Goal: Information Seeking & Learning: Learn about a topic

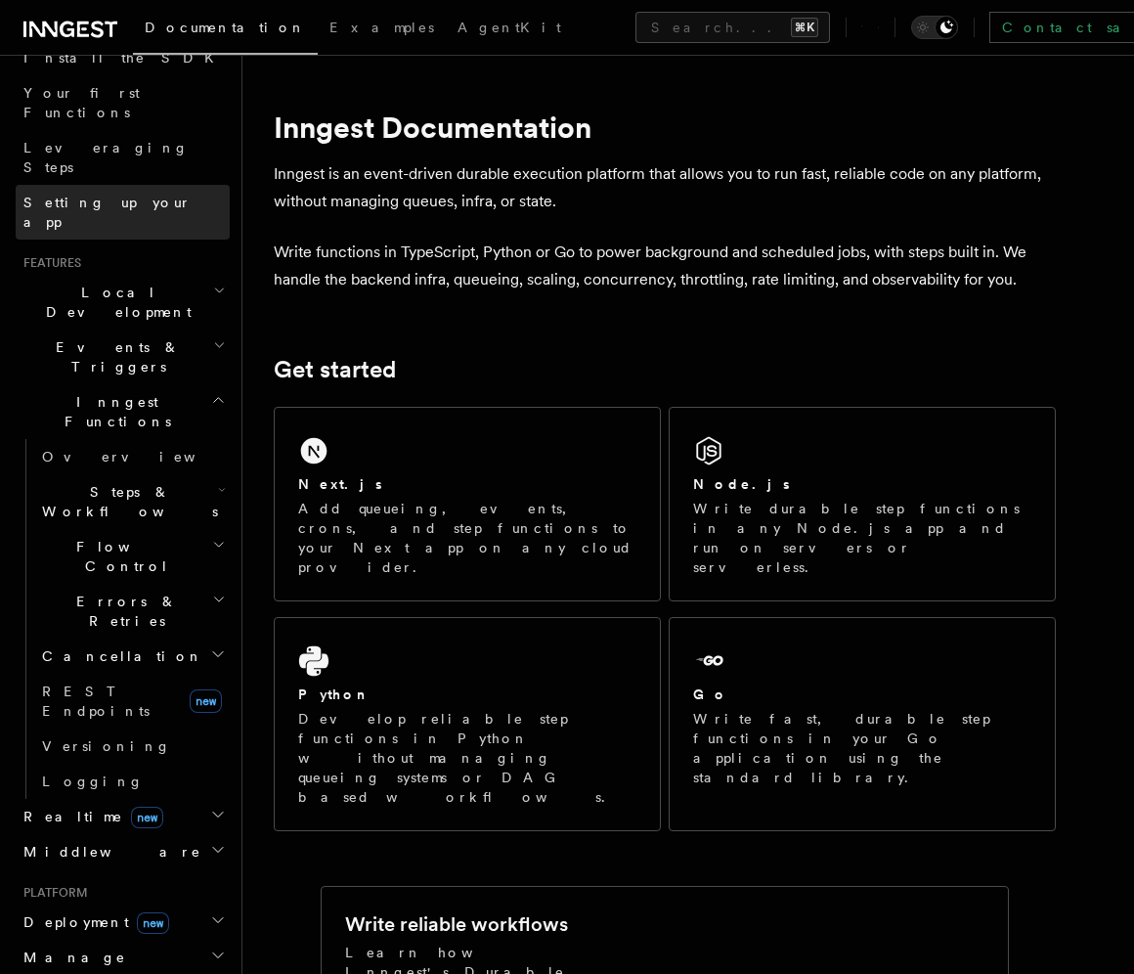
scroll to position [239, 0]
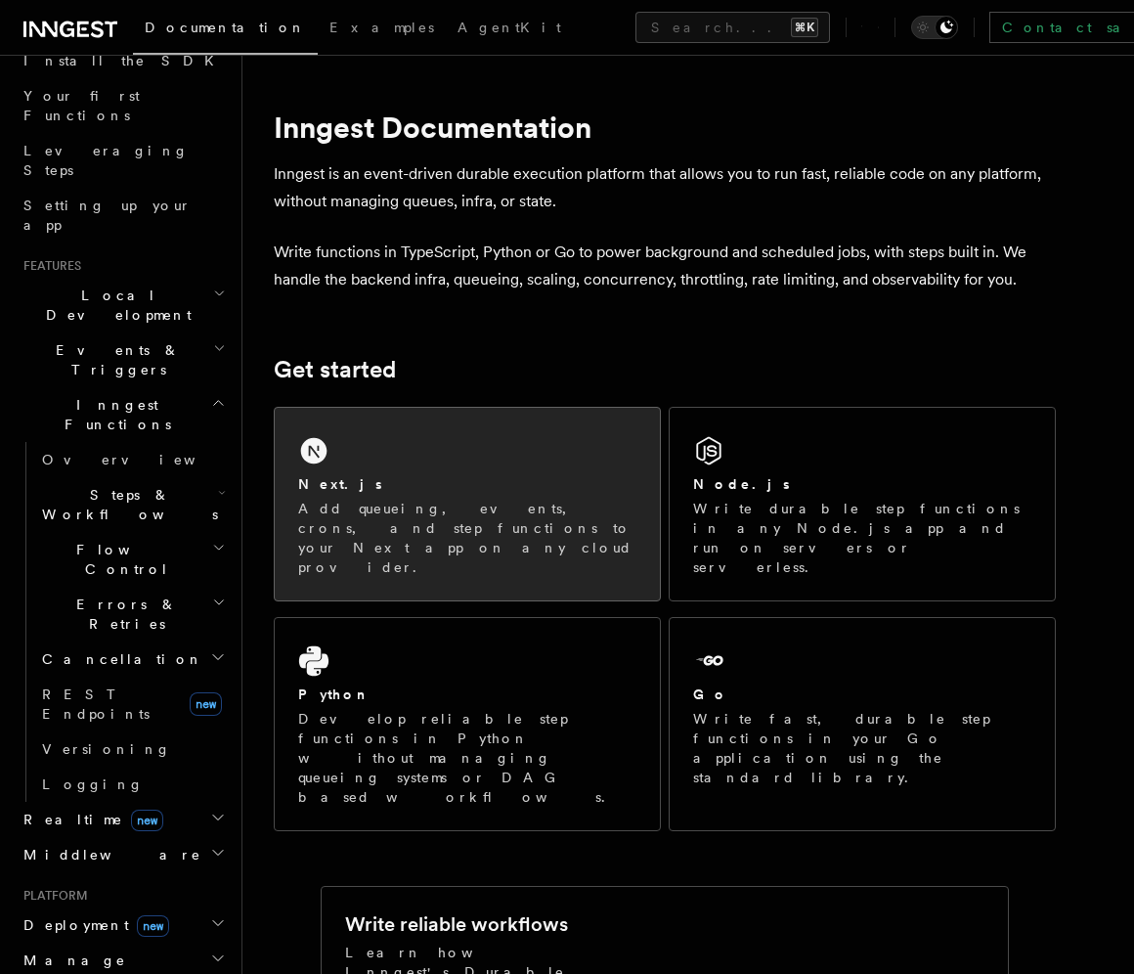
click at [336, 483] on h2 "Next.js" at bounding box center [340, 484] width 84 height 20
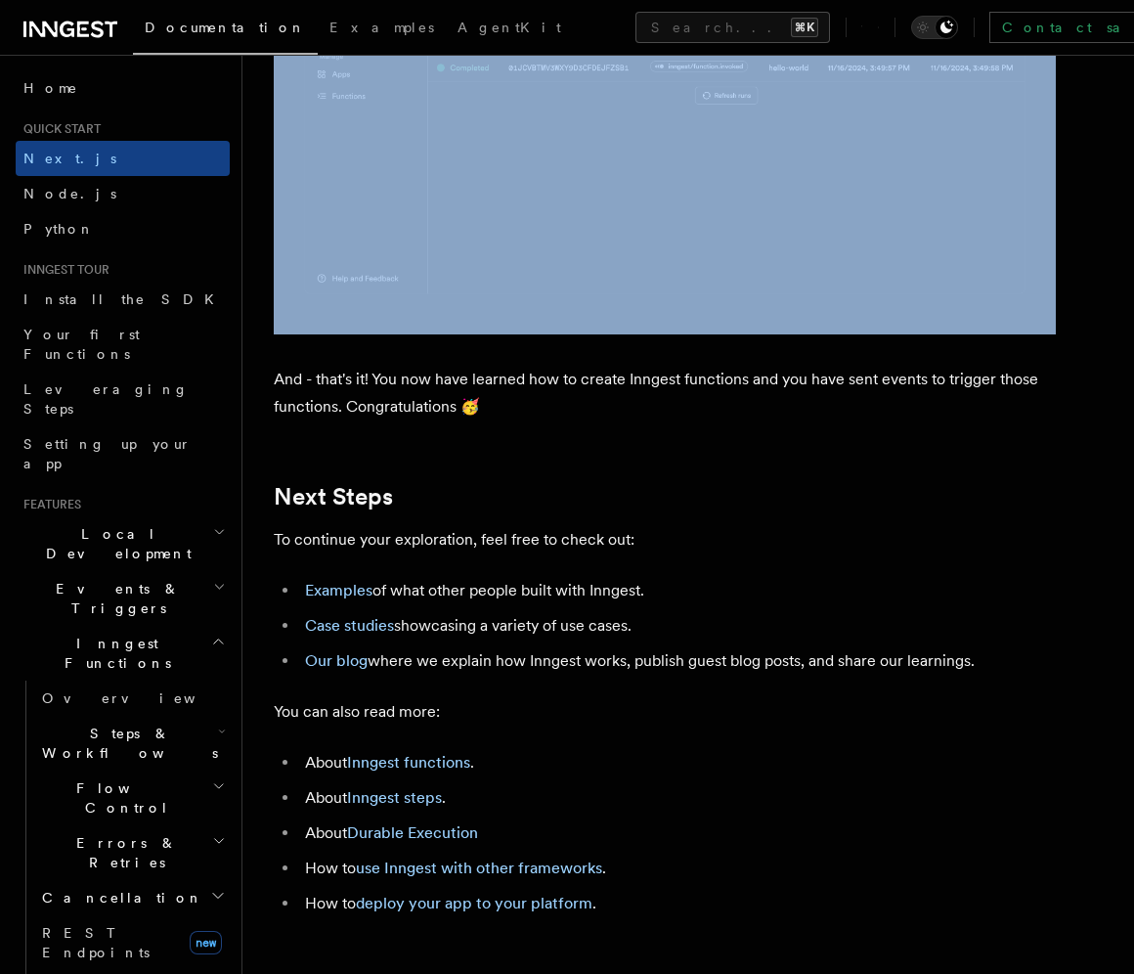
scroll to position [11711, 0]
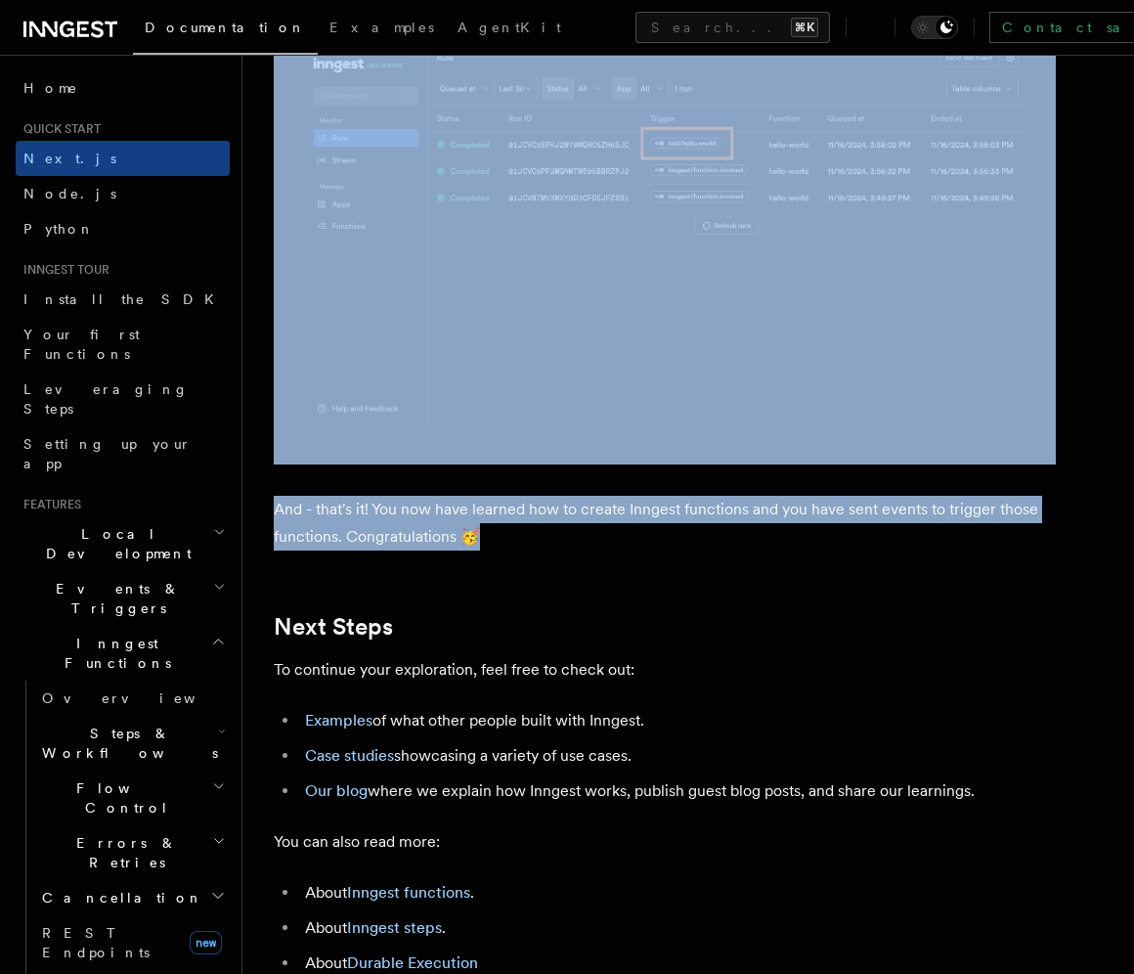
drag, startPoint x: 276, startPoint y: 129, endPoint x: 473, endPoint y: 578, distance: 490.3
copy article "Next.js Quick Start In this tutorial you will add Inngest to a Next.js app to s…"
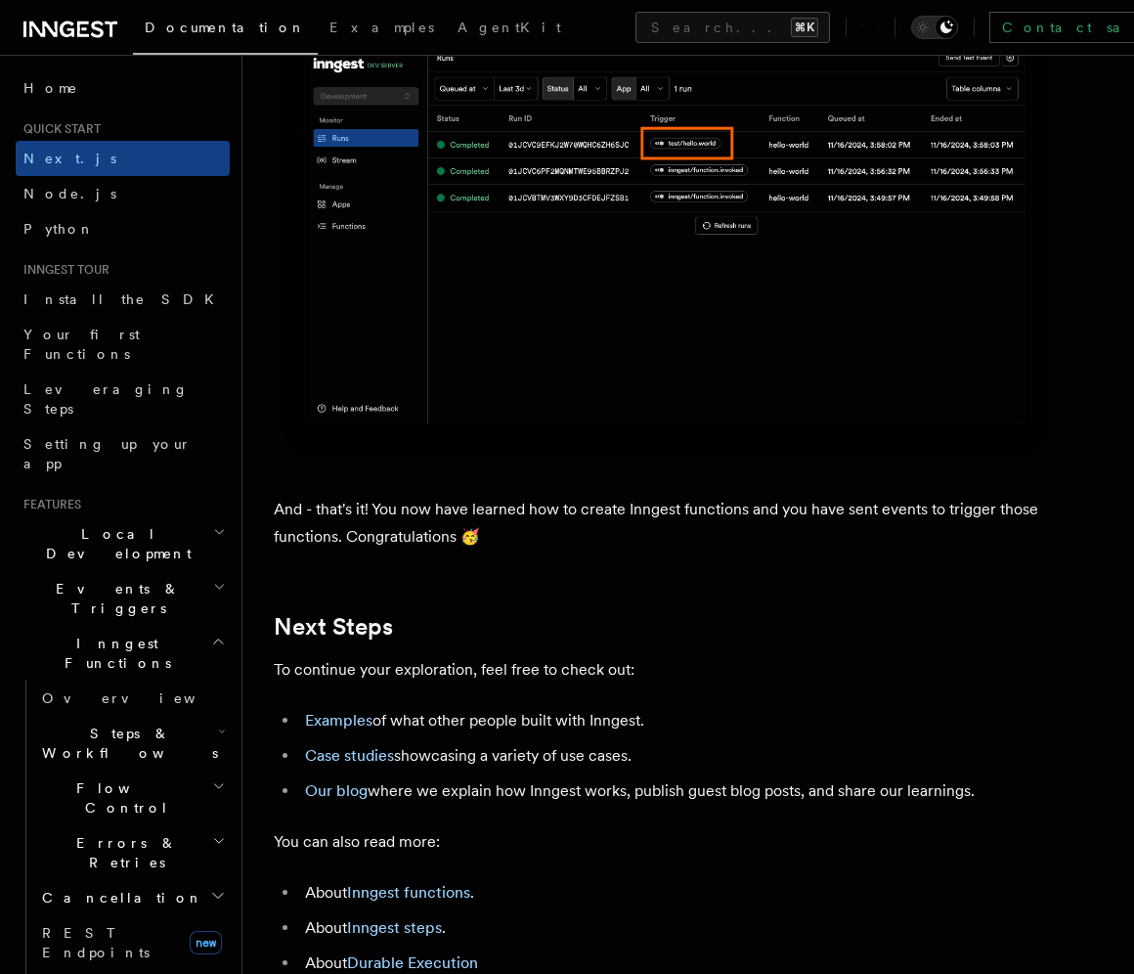
click at [316, 550] on p "And - that's it! You now have learned how to create Inngest functions and you h…" at bounding box center [665, 523] width 782 height 55
click at [110, 579] on span "Events & Triggers" at bounding box center [114, 598] width 197 height 39
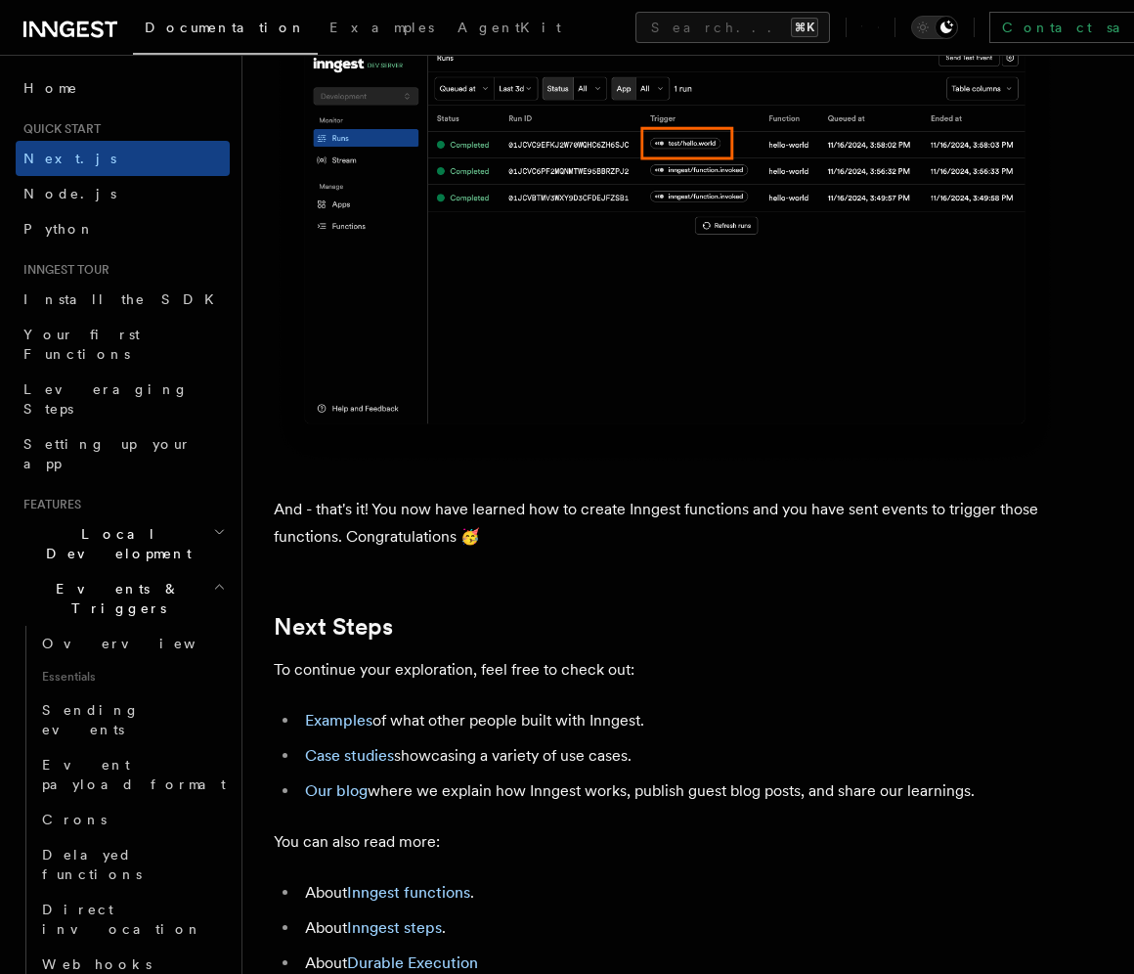
click at [111, 579] on span "Events & Triggers" at bounding box center [114, 598] width 197 height 39
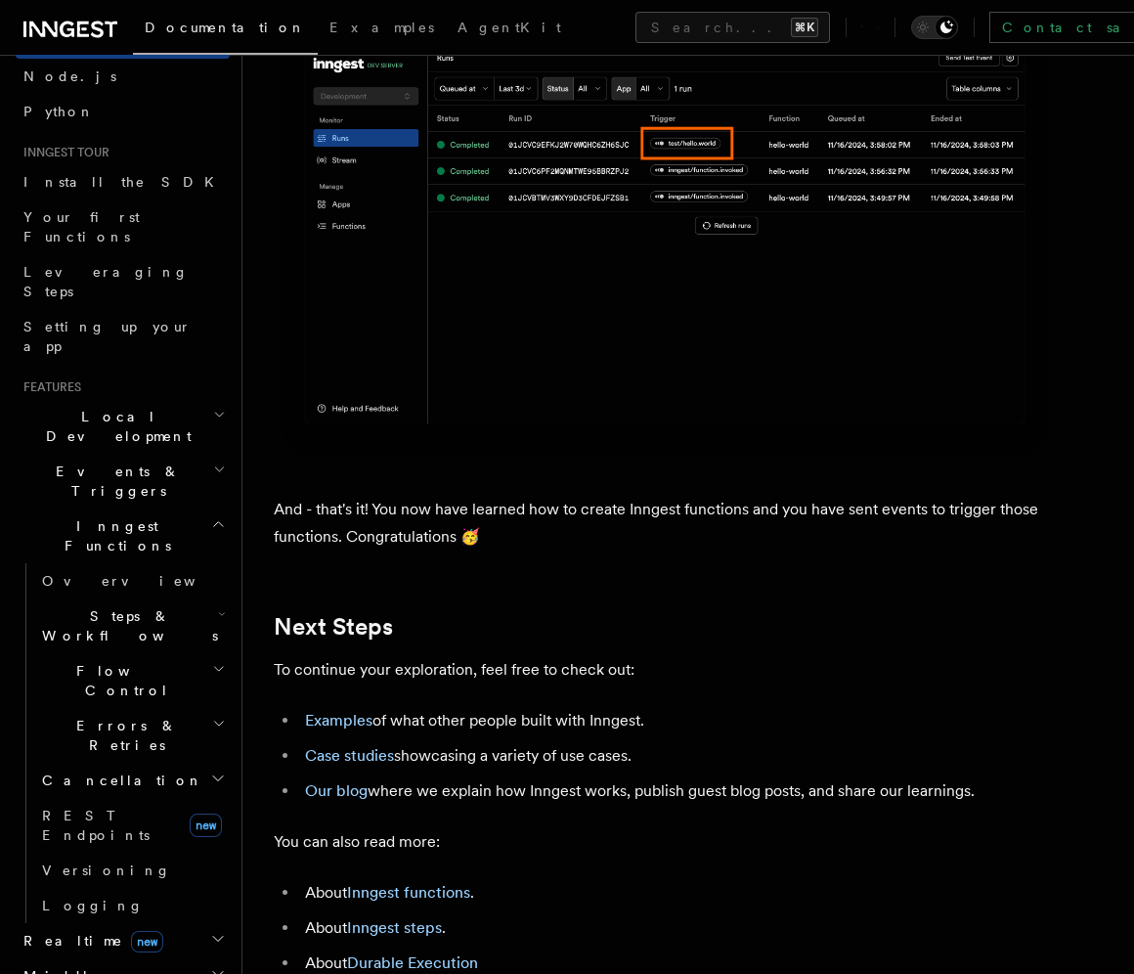
scroll to position [126, 0]
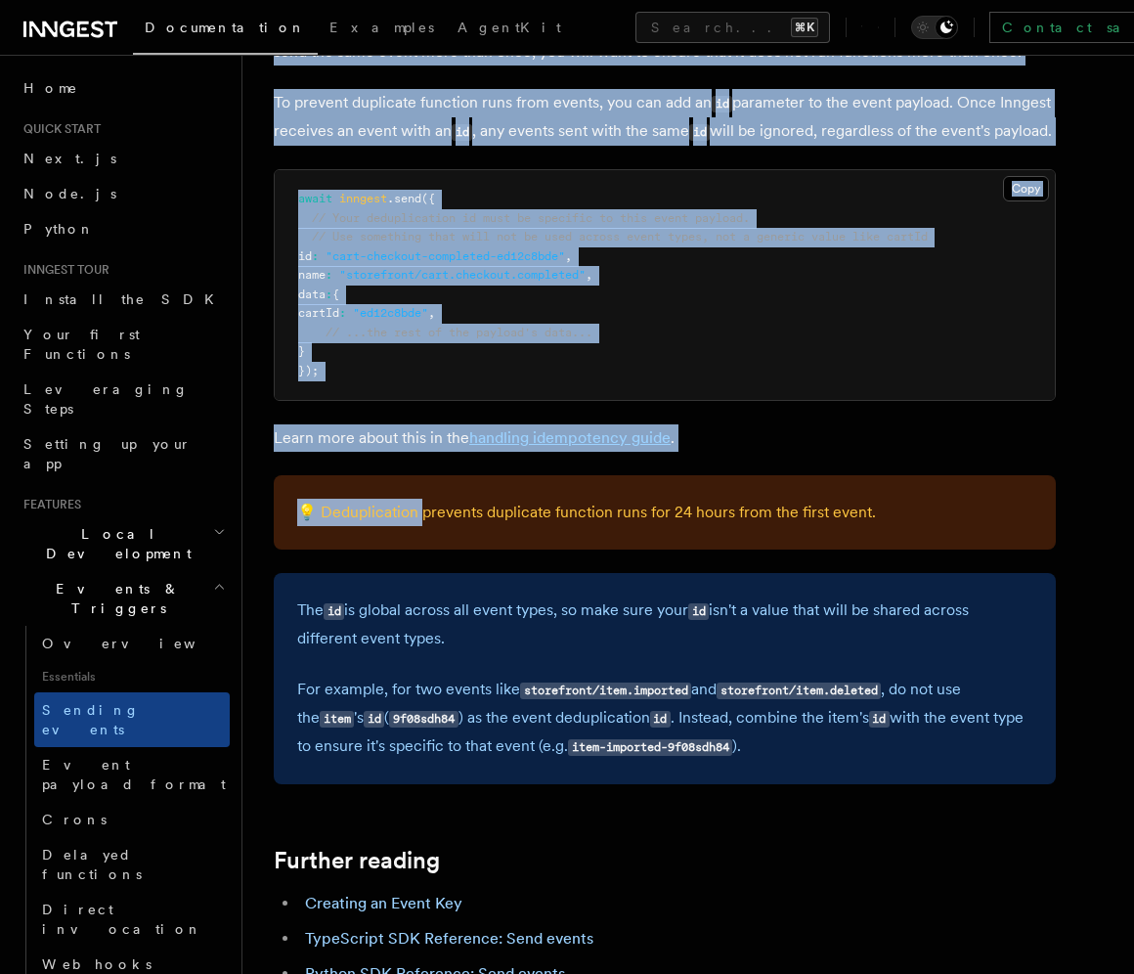
scroll to position [5515, 0]
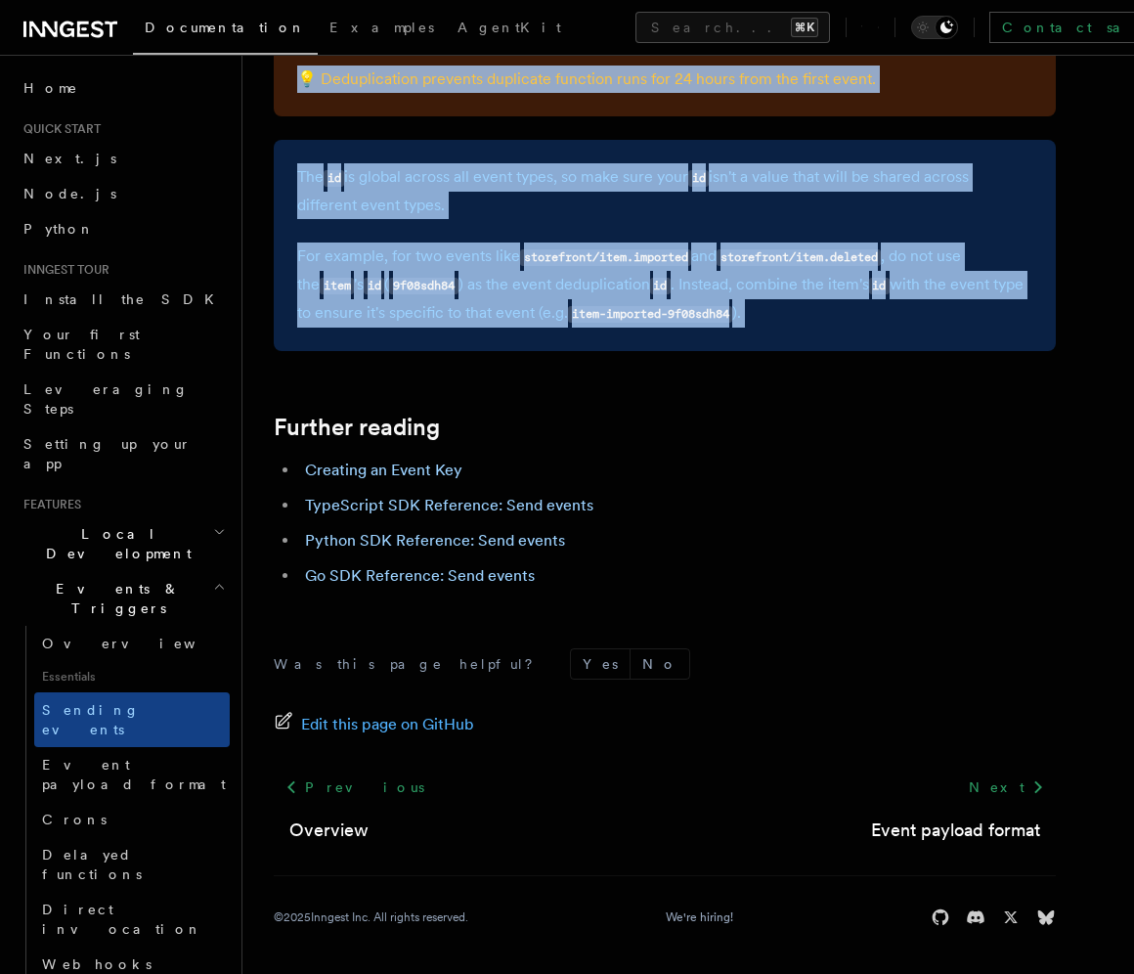
drag, startPoint x: 335, startPoint y: 198, endPoint x: 455, endPoint y: 398, distance: 232.4
copy article "Features Events & Triggers Sending events To start, make sure you have installe…"
click at [448, 510] on link "TypeScript SDK Reference: Send events" at bounding box center [449, 505] width 288 height 19
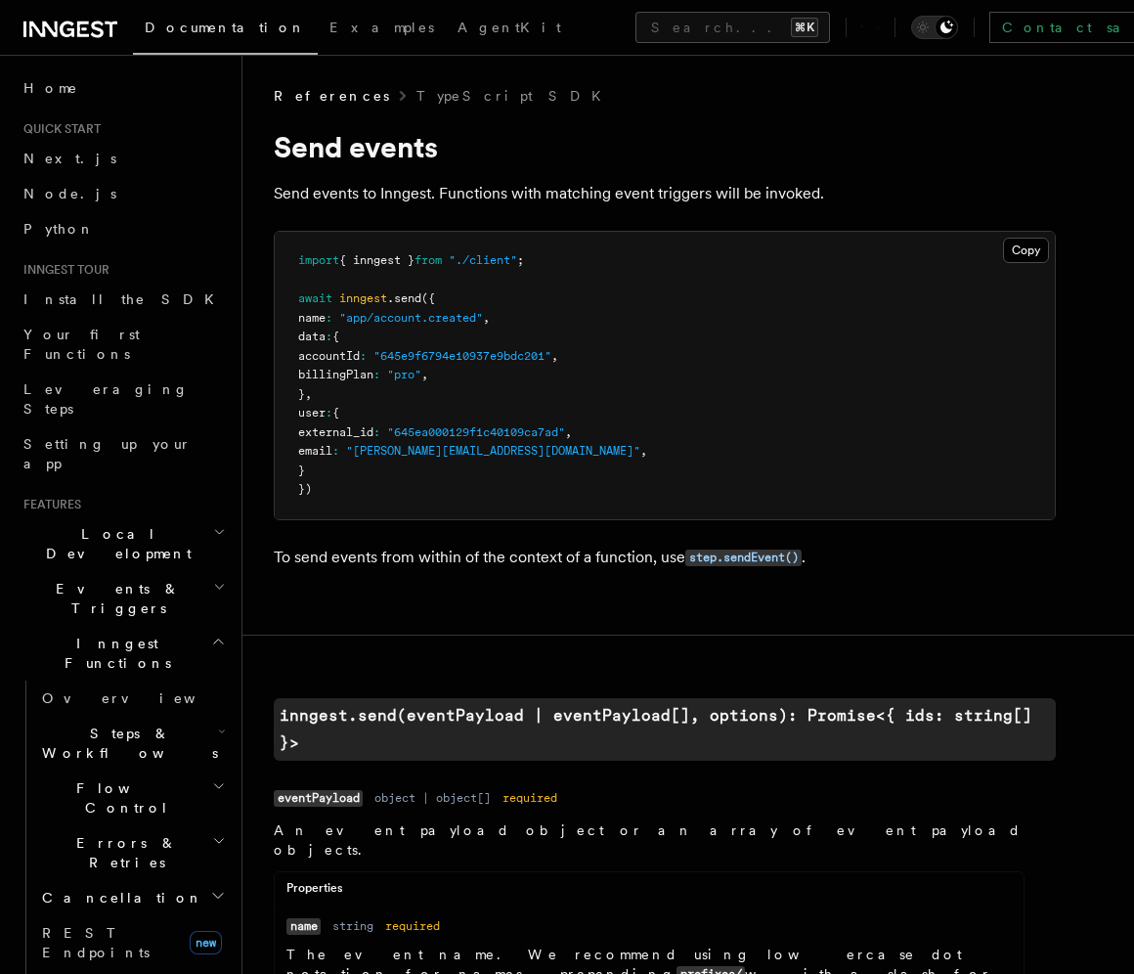
click at [285, 150] on h1 "Send events" at bounding box center [665, 146] width 782 height 35
click at [278, 102] on span "References" at bounding box center [331, 96] width 115 height 20
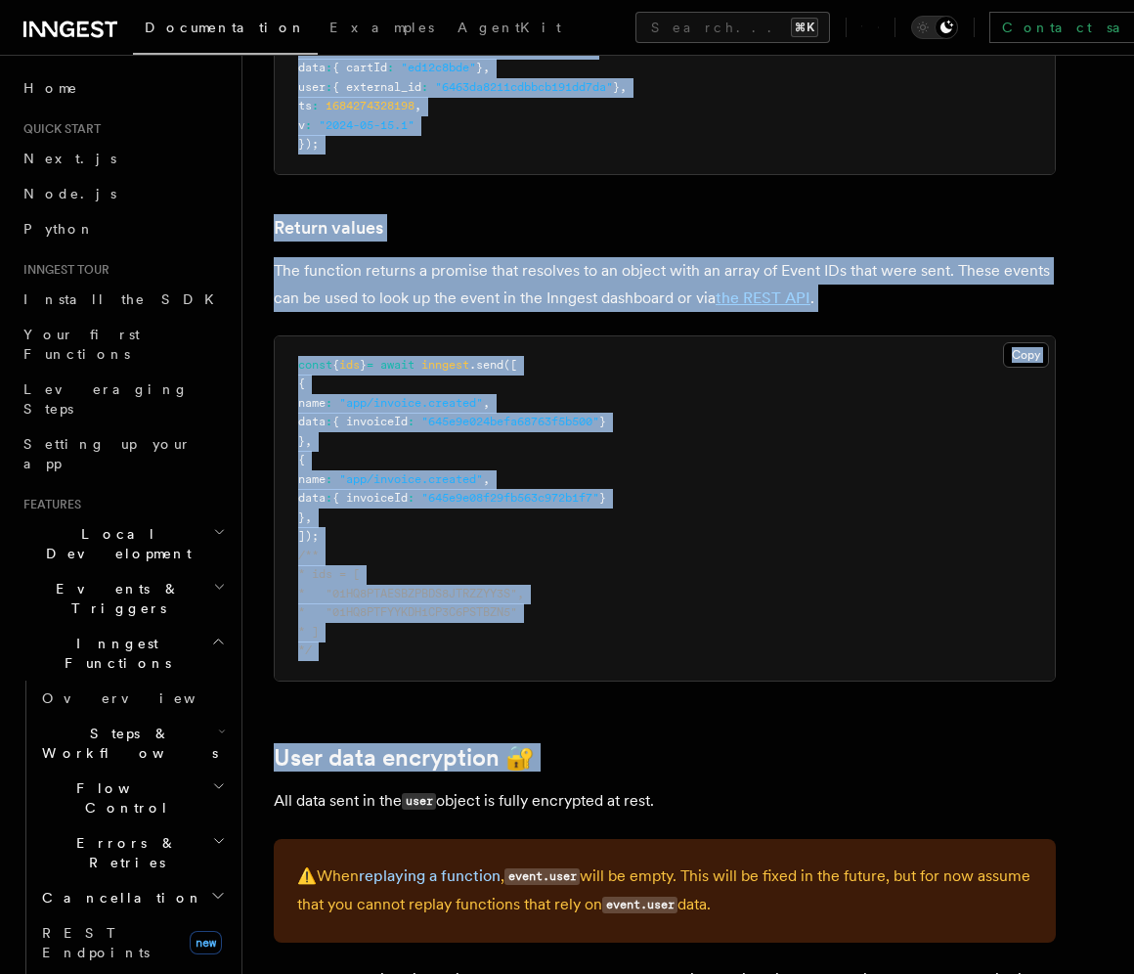
scroll to position [3023, 0]
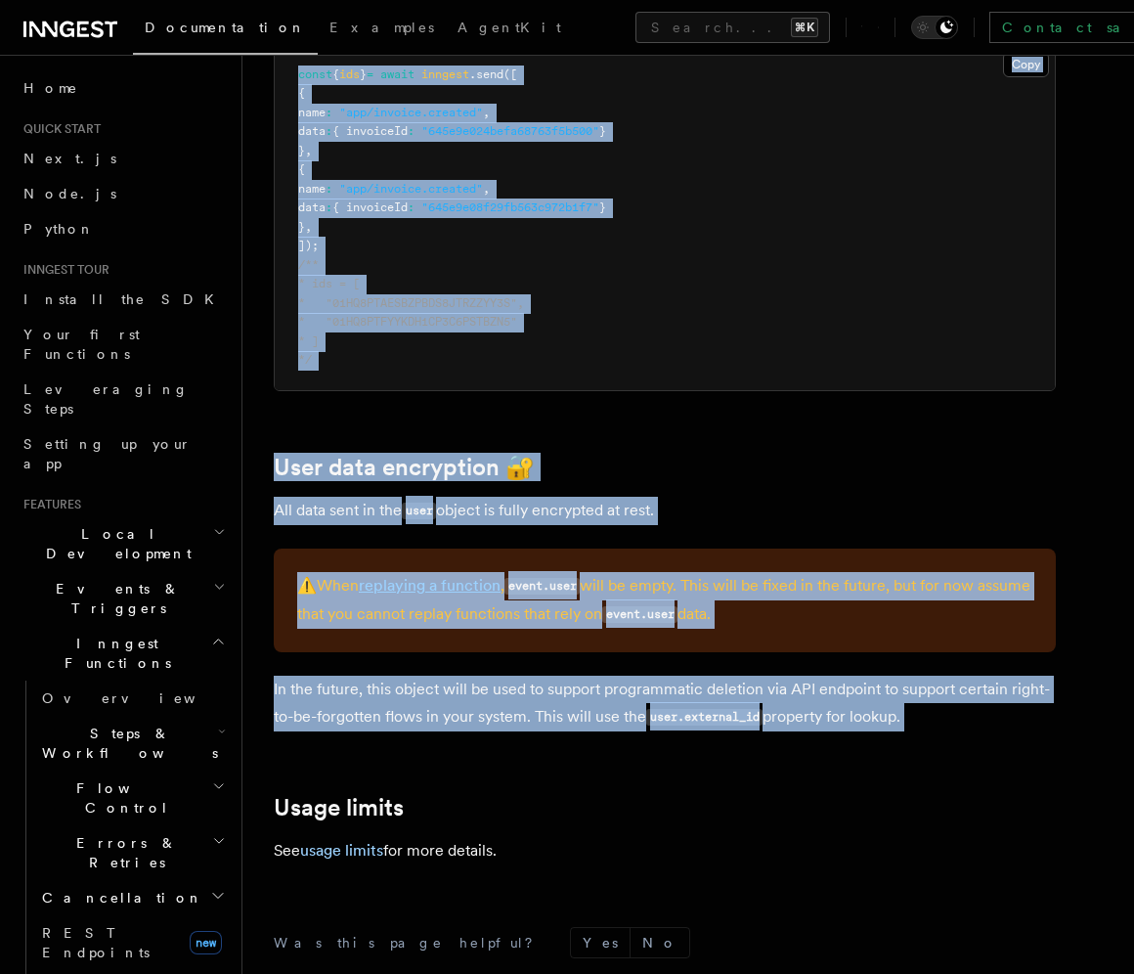
drag, startPoint x: 274, startPoint y: 92, endPoint x: 438, endPoint y: 476, distance: 417.9
copy article "References TypeScript SDK Send events Send events to Inngest. Functions with ma…"
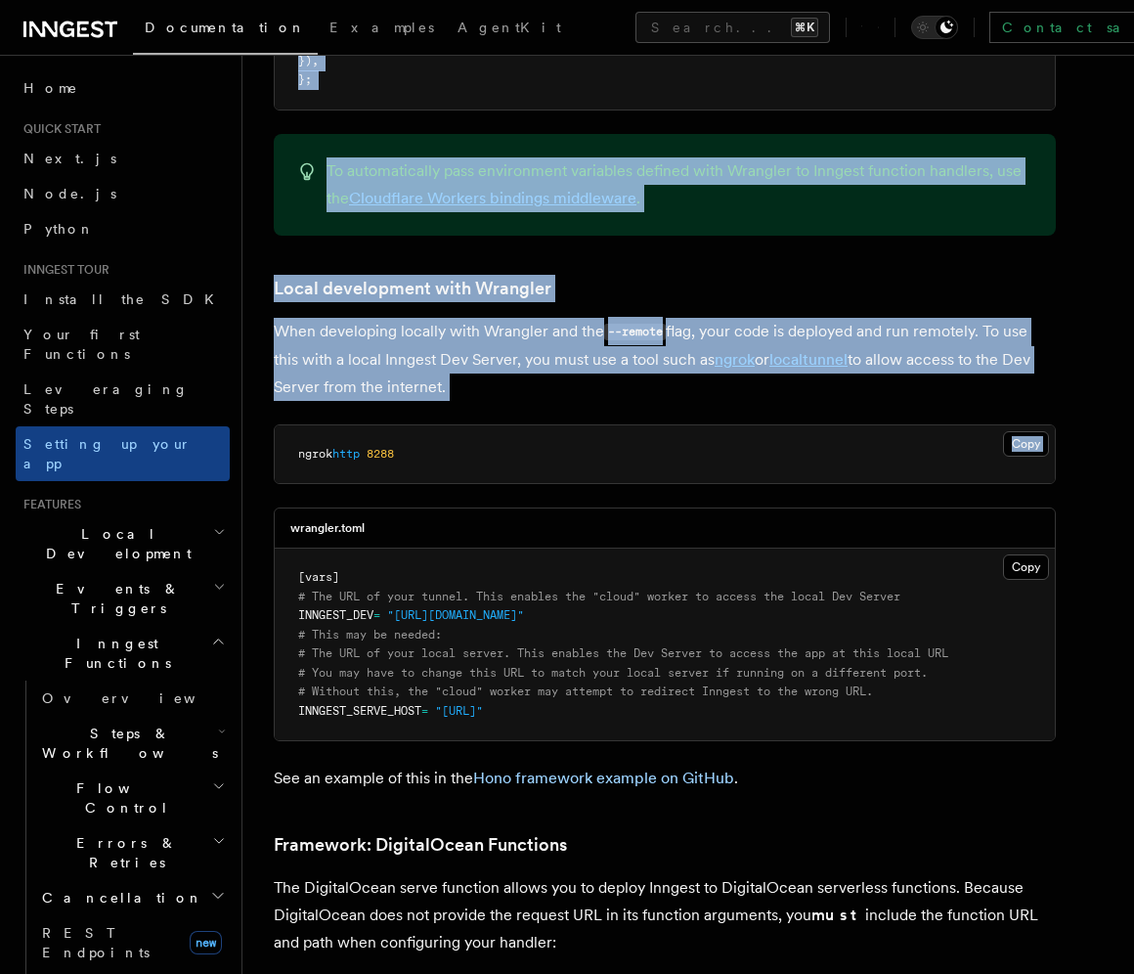
scroll to position [3981, 0]
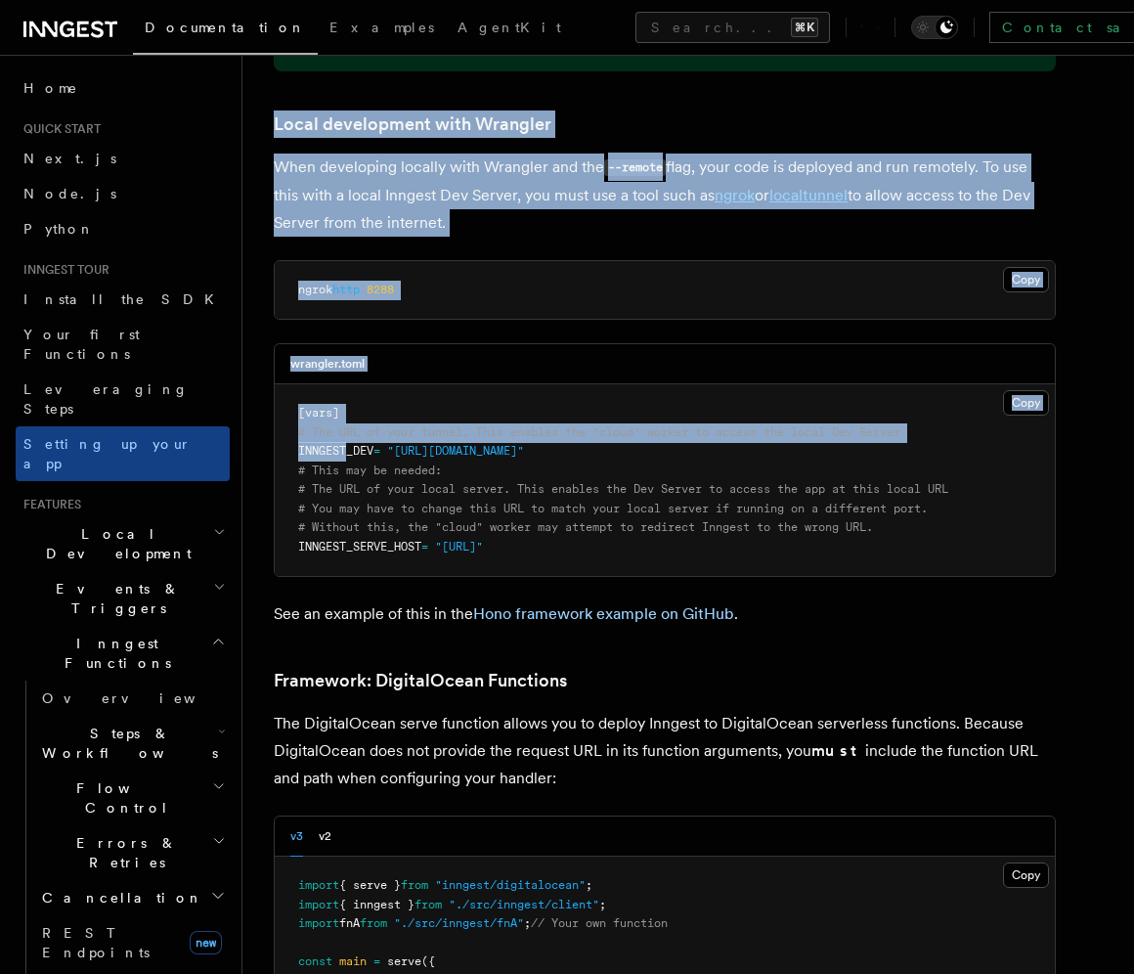
drag, startPoint x: 274, startPoint y: 146, endPoint x: 344, endPoint y: 350, distance: 216.1
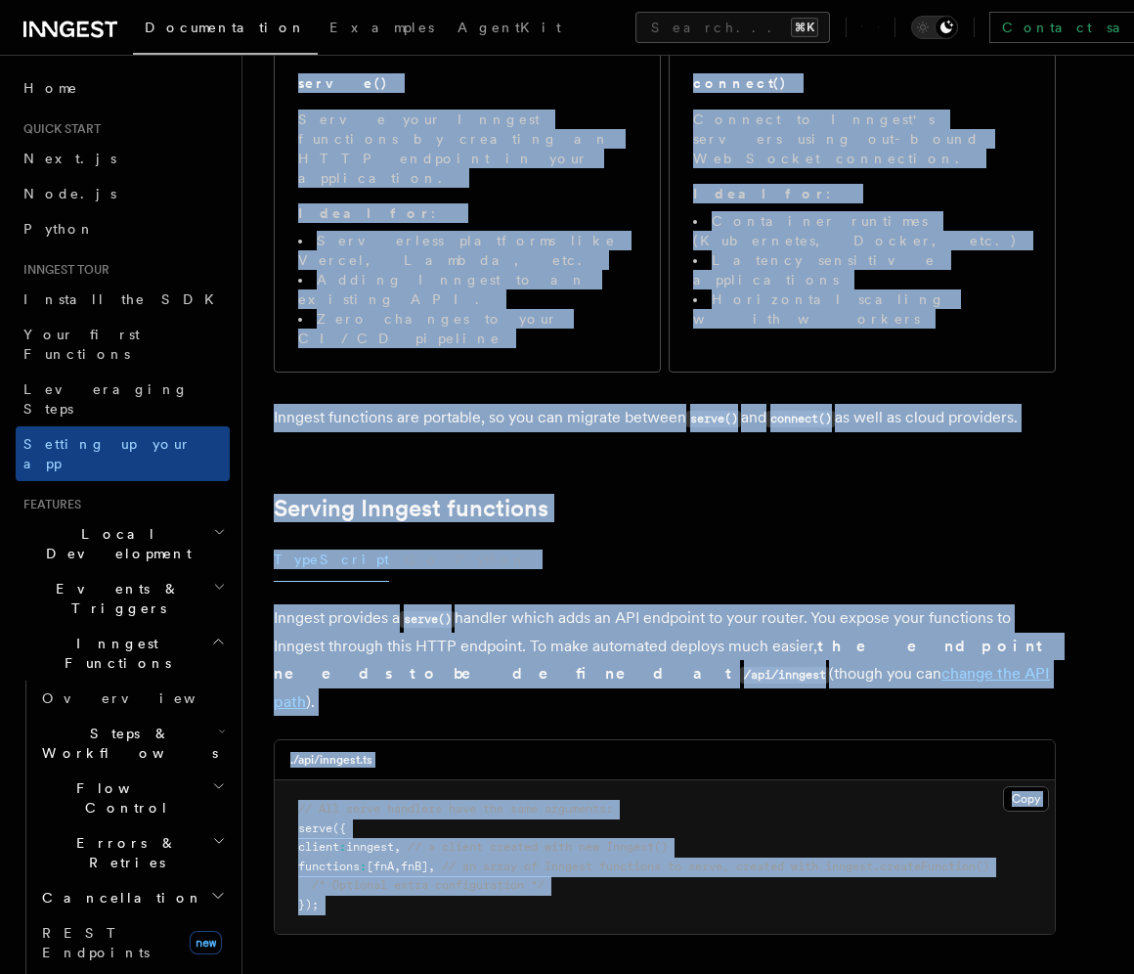
scroll to position [0, 0]
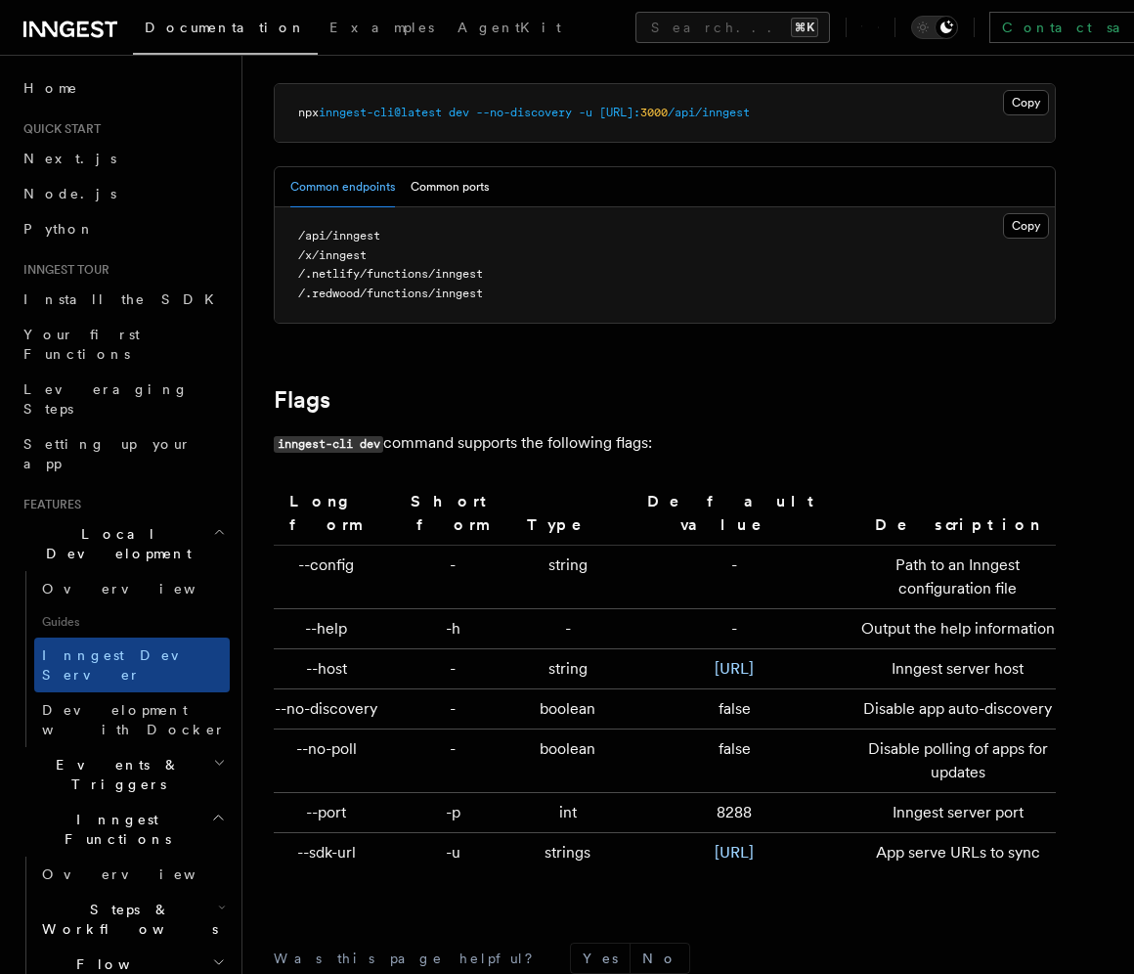
scroll to position [6186, 0]
